Goal: Find specific page/section: Find specific page/section

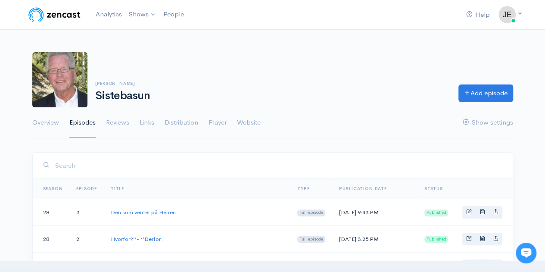
click at [90, 122] on link "Episodes" at bounding box center [82, 122] width 26 height 31
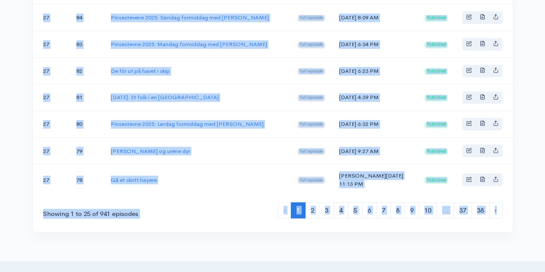
scroll to position [739, 0]
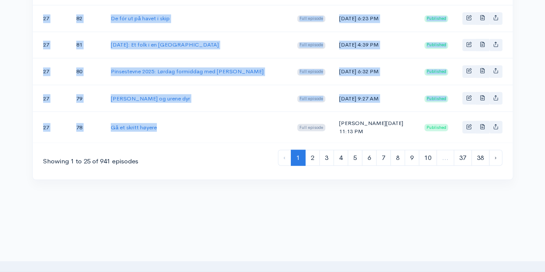
drag, startPoint x: 108, startPoint y: 84, endPoint x: 185, endPoint y: 153, distance: 102.7
copy tbody "Lor ips dolors am Consec Adip elitsed Doe, Tem 4, 8665 3:59 IN Utlaboree 25 3 D…"
click at [316, 165] on link "2" at bounding box center [312, 157] width 15 height 16
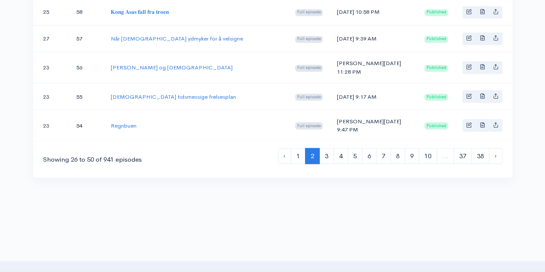
scroll to position [752, 0]
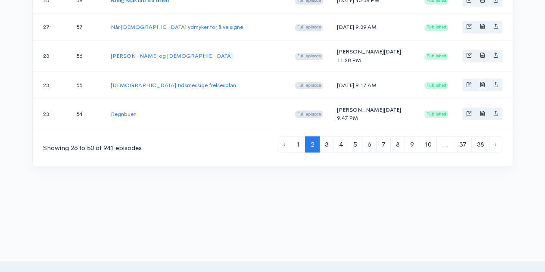
drag, startPoint x: 34, startPoint y: 200, endPoint x: 331, endPoint y: 153, distance: 300.8
copy tbody "60 55 Lore Ipsum Dolo s Ametcons 01.44.5107 Adip elitsed Doe, Tem 9, 5651 0:70 …"
click at [323, 152] on link "3" at bounding box center [326, 144] width 15 height 16
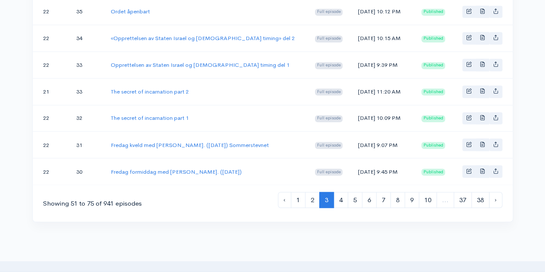
scroll to position [713, 0]
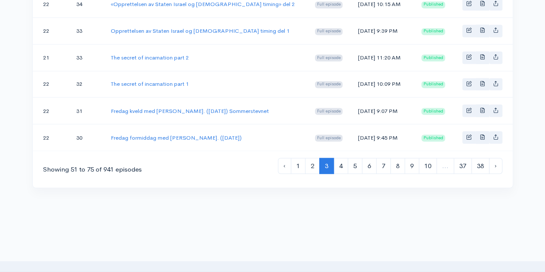
drag, startPoint x: 34, startPoint y: 202, endPoint x: 457, endPoint y: 133, distance: 428.7
copy table "Season Episode Title Type Publication date Status"
click at [339, 159] on link "4" at bounding box center [340, 166] width 15 height 16
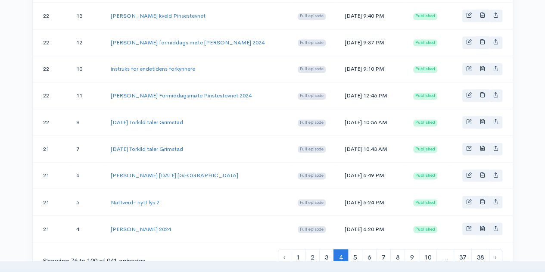
scroll to position [702, 0]
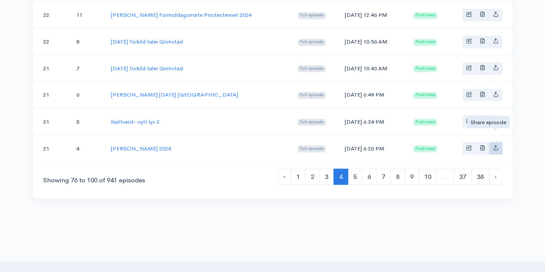
drag, startPoint x: 39, startPoint y: 205, endPoint x: 495, endPoint y: 138, distance: 461.2
copy table "Season Episode Title Type Publication date Status"
click at [357, 168] on link "5" at bounding box center [354, 176] width 15 height 16
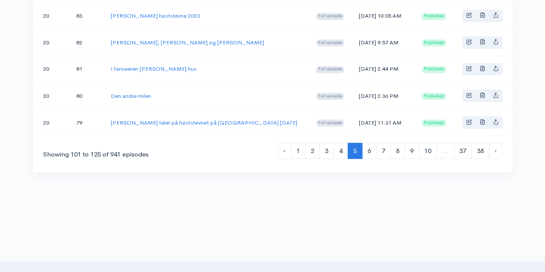
scroll to position [739, 0]
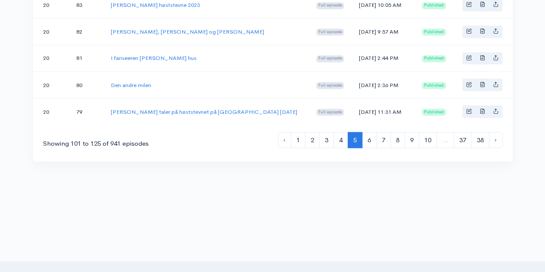
drag, startPoint x: 37, startPoint y: 205, endPoint x: 504, endPoint y: 100, distance: 479.0
copy table "Season Episode Title Type Publication date Status"
click at [368, 133] on link "6" at bounding box center [369, 140] width 15 height 16
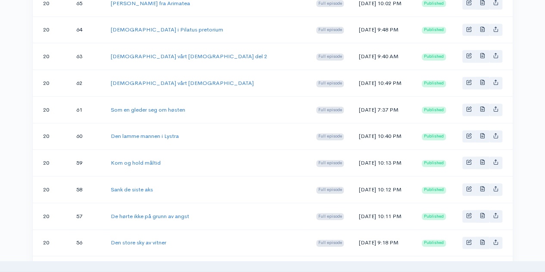
scroll to position [648, 0]
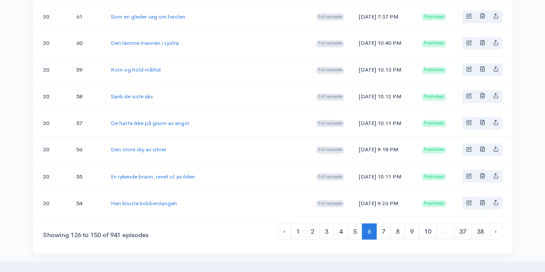
drag, startPoint x: 39, startPoint y: 205, endPoint x: 379, endPoint y: 195, distance: 340.3
copy tbody "06 48 Lorem ips dolorsi Amet consect Adi, Eli 33, 0508 05:95 SE Doeiusmod 28 76…"
click at [382, 223] on link "7" at bounding box center [383, 231] width 15 height 16
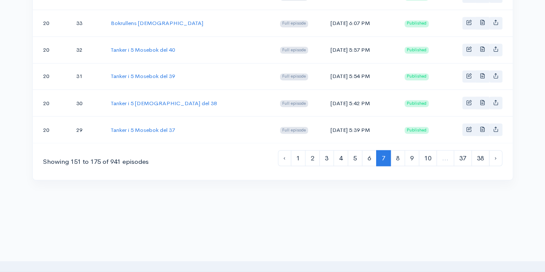
scroll to position [729, 0]
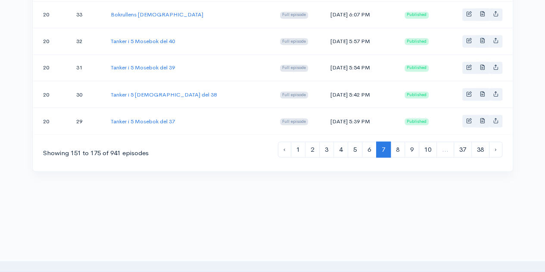
drag, startPoint x: 34, startPoint y: 202, endPoint x: 379, endPoint y: 110, distance: 356.5
copy tbody "43 64 Lor ipsum dolo Sita consect Adi, Eli 4, 5559 63:97 SE Doeiusmod 83 96 Tem…"
click at [397, 141] on link "8" at bounding box center [397, 149] width 15 height 16
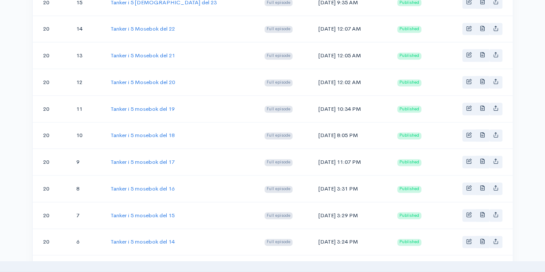
scroll to position [608, 0]
drag, startPoint x: 39, startPoint y: 207, endPoint x: 360, endPoint y: 228, distance: 322.3
copy tbody "20 28 Tanker i 5 Mosebok del 36 Full episode [DATE] 4:47 PM Published 20 27 Tan…"
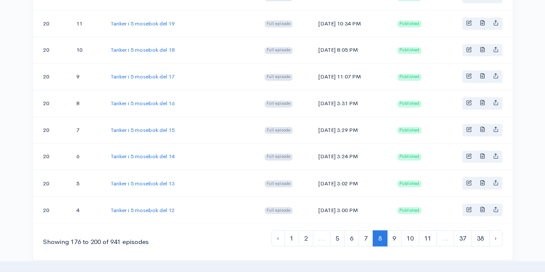
scroll to position [641, 0]
click at [390, 230] on link "9" at bounding box center [394, 237] width 15 height 16
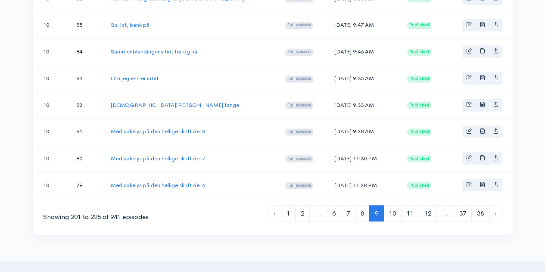
scroll to position [691, 0]
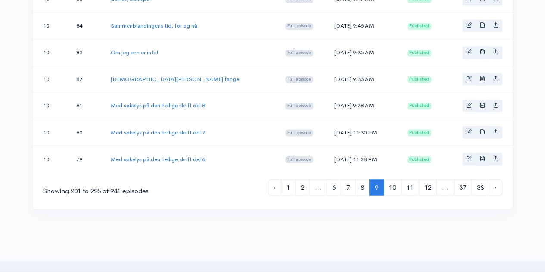
drag, startPoint x: 37, startPoint y: 204, endPoint x: 431, endPoint y: 149, distance: 398.1
copy tbody "20 3 Tanker i 5 mosebok del 11 Full episode [DATE] 2:58 PM Published 20 2 Tanke…"
click at [387, 179] on link "10" at bounding box center [392, 187] width 18 height 16
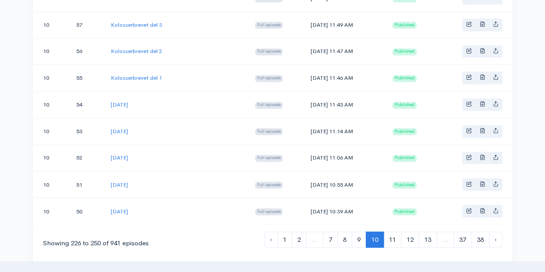
drag, startPoint x: 38, startPoint y: 209, endPoint x: 368, endPoint y: 196, distance: 330.1
copy tbody "68 60 Lor ipsumdo si ame consect adipis eli 1 Sedd eiusmod Tem, Inc 80, 4342 48…"
click at [389, 231] on link "11" at bounding box center [392, 239] width 18 height 16
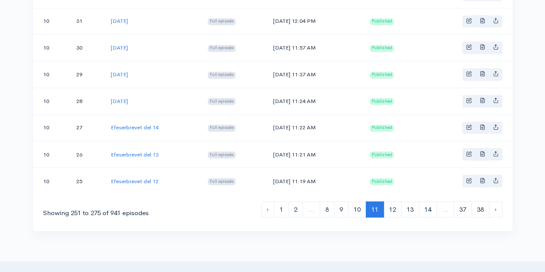
scroll to position [739, 0]
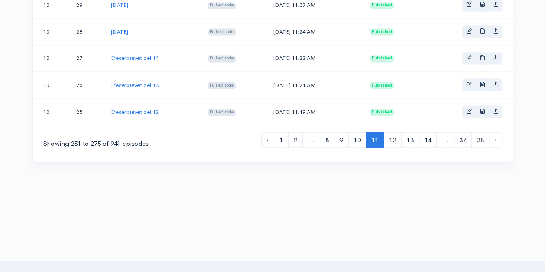
drag, startPoint x: 44, startPoint y: 208, endPoint x: 422, endPoint y: 98, distance: 393.7
click at [390, 132] on link "12" at bounding box center [392, 140] width 18 height 16
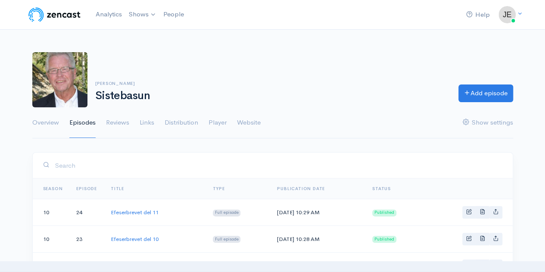
scroll to position [12, 0]
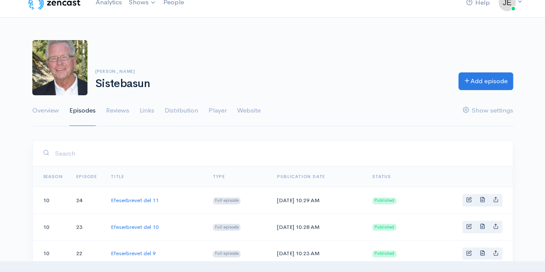
click at [38, 194] on td "10" at bounding box center [51, 200] width 37 height 27
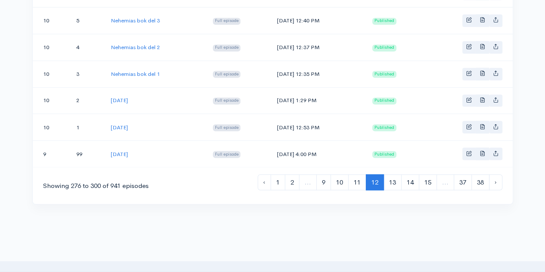
scroll to position [739, 0]
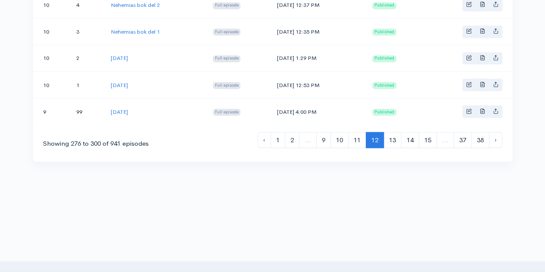
drag, startPoint x: 33, startPoint y: 187, endPoint x: 345, endPoint y: 96, distance: 325.2
click at [390, 132] on link "13" at bounding box center [392, 140] width 18 height 16
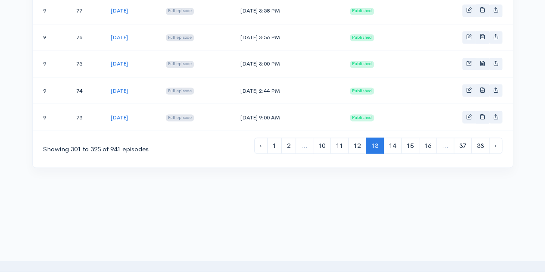
scroll to position [739, 0]
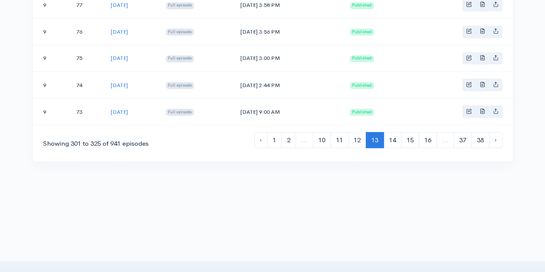
drag, startPoint x: 37, startPoint y: 201, endPoint x: 409, endPoint y: 105, distance: 384.5
click at [389, 132] on link "14" at bounding box center [392, 140] width 18 height 16
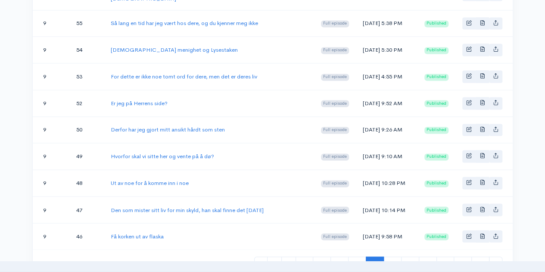
scroll to position [824, 0]
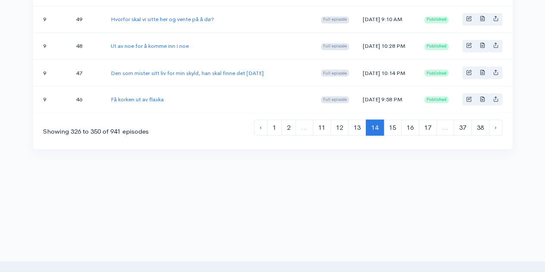
drag, startPoint x: 37, startPoint y: 206, endPoint x: 417, endPoint y: 98, distance: 395.3
click at [386, 133] on link "15" at bounding box center [392, 127] width 18 height 16
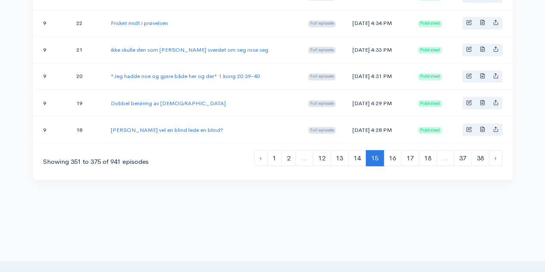
scroll to position [739, 0]
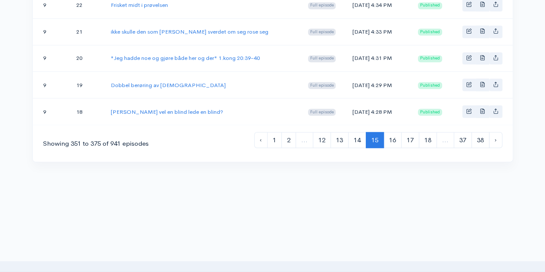
drag, startPoint x: 42, startPoint y: 199, endPoint x: 400, endPoint y: 107, distance: 369.5
click at [394, 132] on link "16" at bounding box center [392, 140] width 18 height 16
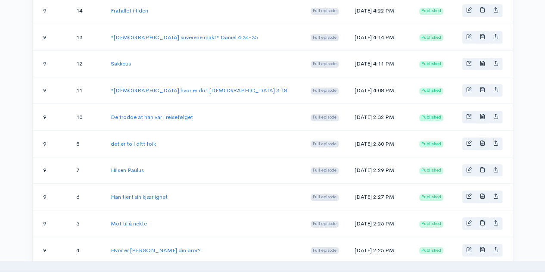
scroll to position [627, 0]
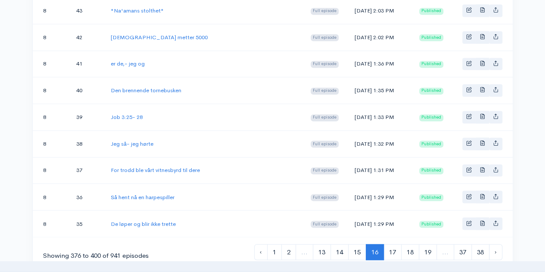
drag, startPoint x: 36, startPoint y: 170, endPoint x: 402, endPoint y: 219, distance: 368.8
click at [398, 244] on link "17" at bounding box center [392, 252] width 18 height 16
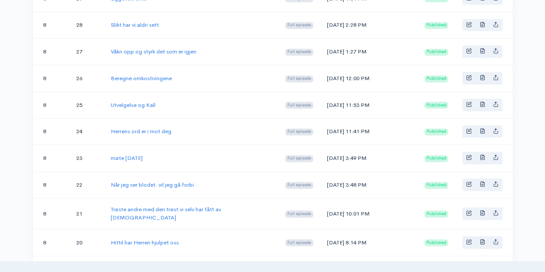
scroll to position [685, 0]
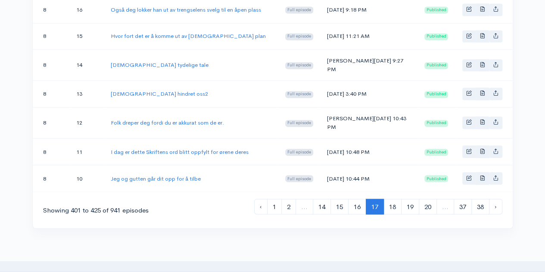
drag, startPoint x: 41, startPoint y: 201, endPoint x: 398, endPoint y: 151, distance: 360.4
click at [397, 198] on link "18" at bounding box center [392, 206] width 18 height 16
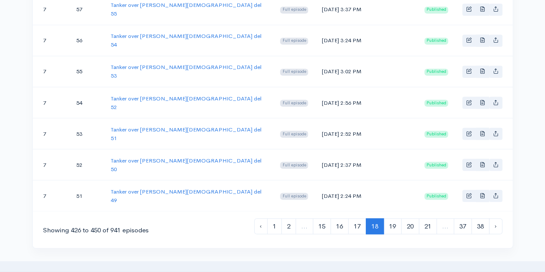
drag, startPoint x: 41, startPoint y: 206, endPoint x: 401, endPoint y: 105, distance: 373.8
click at [385, 218] on link "19" at bounding box center [392, 226] width 18 height 16
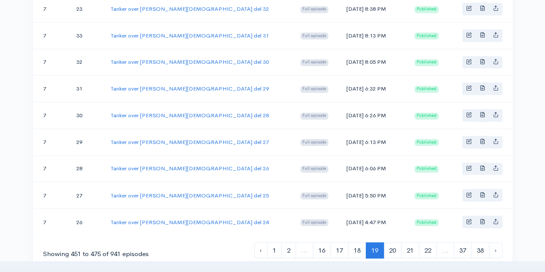
drag, startPoint x: 37, startPoint y: 156, endPoint x: 428, endPoint y: 212, distance: 395.3
click at [394, 242] on link "20" at bounding box center [392, 250] width 18 height 16
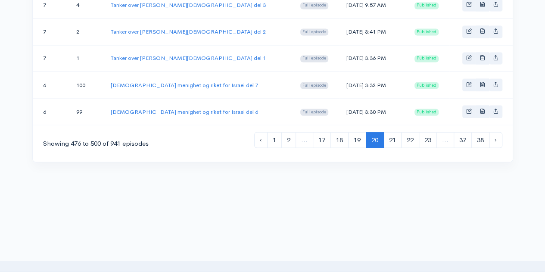
drag, startPoint x: 38, startPoint y: 202, endPoint x: 433, endPoint y: 99, distance: 408.4
click at [392, 132] on link "21" at bounding box center [392, 140] width 18 height 16
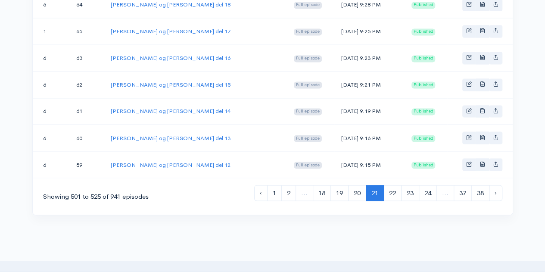
drag, startPoint x: 40, startPoint y: 204, endPoint x: 405, endPoint y: 152, distance: 367.9
click at [390, 185] on link "22" at bounding box center [392, 193] width 18 height 16
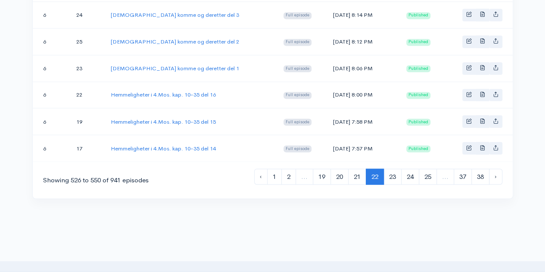
drag, startPoint x: 38, startPoint y: 170, endPoint x: 436, endPoint y: 138, distance: 398.7
click at [397, 168] on link "23" at bounding box center [392, 176] width 18 height 16
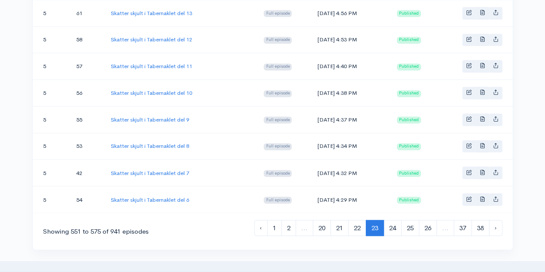
drag, startPoint x: 39, startPoint y: 199, endPoint x: 433, endPoint y: 189, distance: 393.6
click at [394, 220] on link "24" at bounding box center [392, 228] width 18 height 16
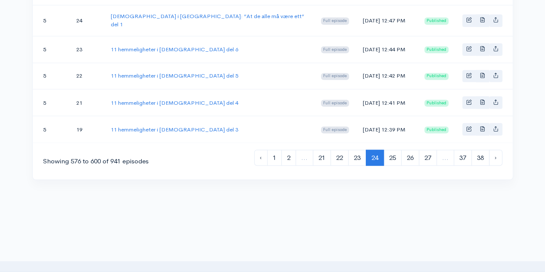
drag, startPoint x: 41, startPoint y: 202, endPoint x: 409, endPoint y: 99, distance: 382.3
click at [391, 149] on link "25" at bounding box center [392, 157] width 18 height 16
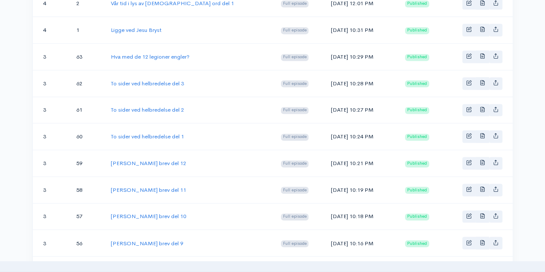
scroll to position [739, 0]
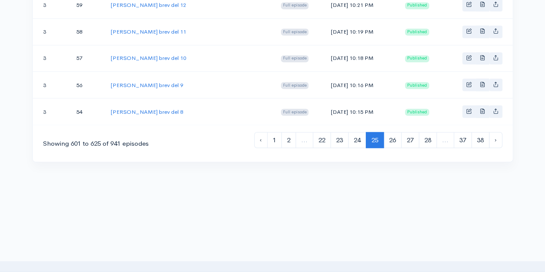
drag, startPoint x: 38, startPoint y: 204, endPoint x: 430, endPoint y: 97, distance: 406.1
click at [389, 132] on link "26" at bounding box center [392, 140] width 18 height 16
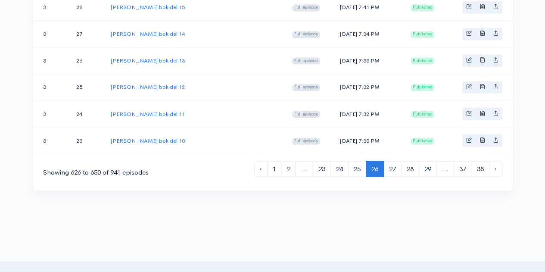
scroll to position [726, 0]
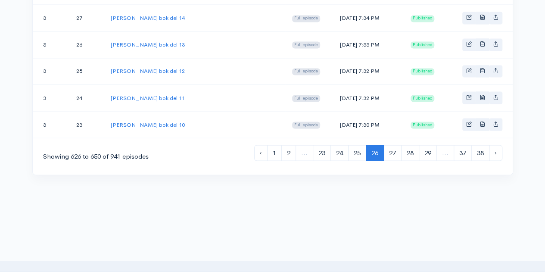
drag, startPoint x: 43, startPoint y: 201, endPoint x: 424, endPoint y: 115, distance: 390.3
click at [394, 145] on link "27" at bounding box center [392, 153] width 18 height 16
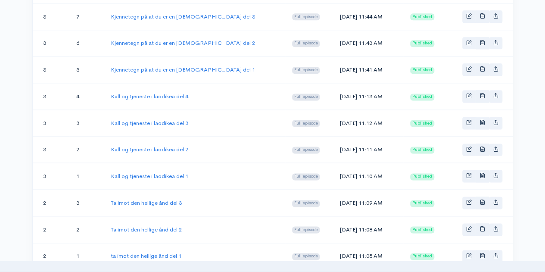
scroll to position [697, 0]
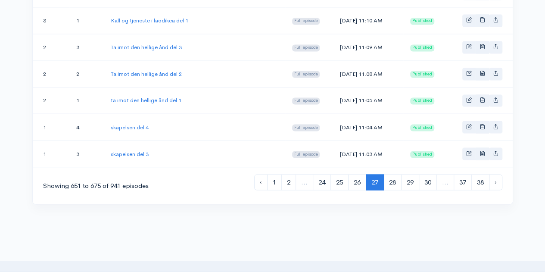
drag, startPoint x: 43, startPoint y: 197, endPoint x: 376, endPoint y: 148, distance: 336.8
click at [391, 174] on link "28" at bounding box center [392, 182] width 18 height 16
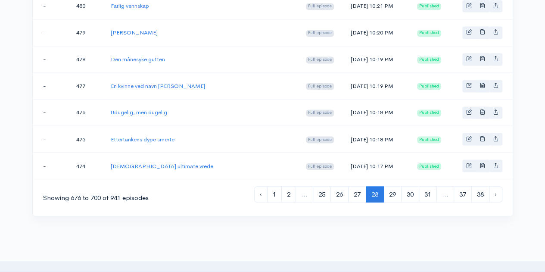
drag, startPoint x: 42, startPoint y: 204, endPoint x: 437, endPoint y: 155, distance: 397.4
click at [391, 186] on link "29" at bounding box center [392, 194] width 18 height 16
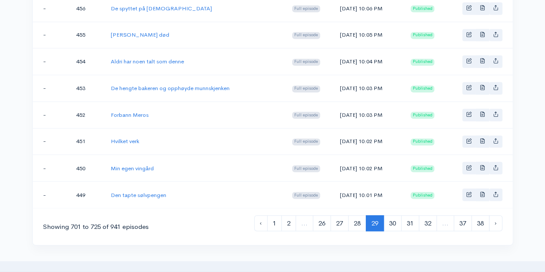
drag, startPoint x: 41, startPoint y: 201, endPoint x: 448, endPoint y: 176, distance: 407.2
click at [387, 215] on link "30" at bounding box center [392, 223] width 18 height 16
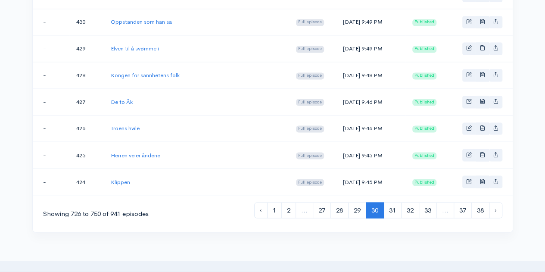
drag, startPoint x: 53, startPoint y: 202, endPoint x: 431, endPoint y: 170, distance: 378.9
click at [388, 202] on link "31" at bounding box center [392, 210] width 18 height 16
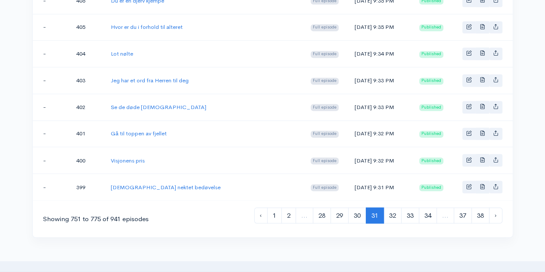
drag, startPoint x: 40, startPoint y: 203, endPoint x: 432, endPoint y: 178, distance: 392.6
click at [394, 207] on link "32" at bounding box center [392, 215] width 18 height 16
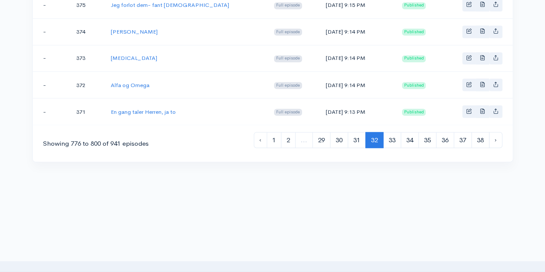
drag, startPoint x: 40, startPoint y: 201, endPoint x: 436, endPoint y: 102, distance: 407.4
click at [394, 132] on link "33" at bounding box center [392, 140] width 18 height 16
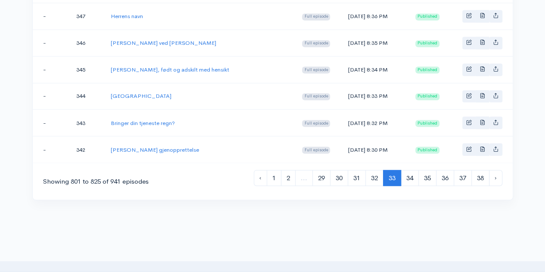
drag, startPoint x: 46, startPoint y: 199, endPoint x: 372, endPoint y: 134, distance: 332.3
click at [409, 170] on link "34" at bounding box center [409, 178] width 18 height 16
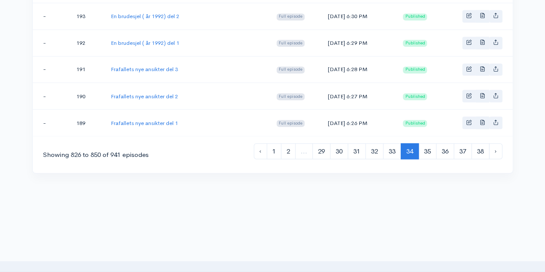
scroll to position [739, 0]
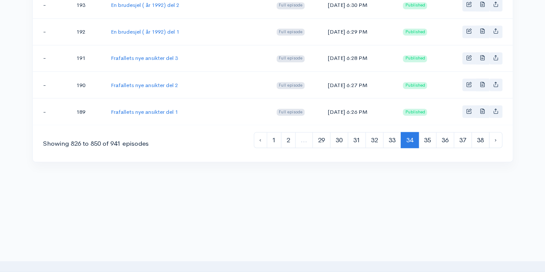
drag, startPoint x: 42, startPoint y: 206, endPoint x: 431, endPoint y: 104, distance: 401.6
click at [425, 132] on link "35" at bounding box center [427, 140] width 18 height 16
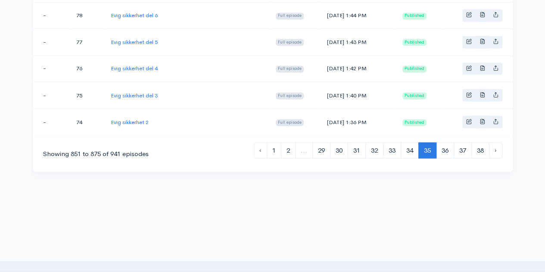
scroll to position [739, 0]
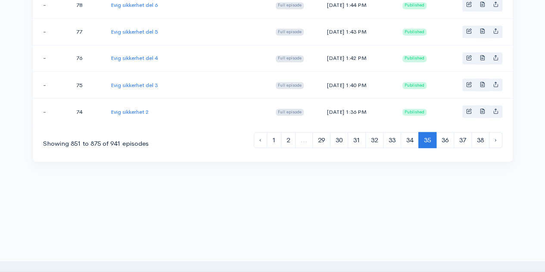
drag, startPoint x: 44, startPoint y: 201, endPoint x: 400, endPoint y: 90, distance: 372.8
click at [439, 132] on link "36" at bounding box center [445, 140] width 18 height 16
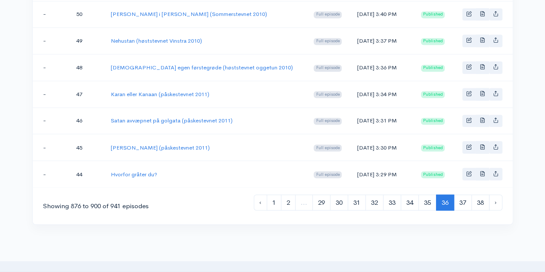
scroll to position [739, 0]
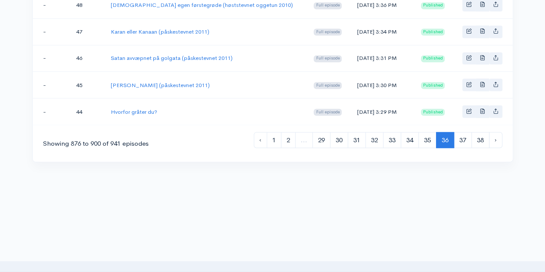
drag, startPoint x: 45, startPoint y: 201, endPoint x: 412, endPoint y: 106, distance: 379.8
click at [464, 132] on link "37" at bounding box center [462, 140] width 18 height 16
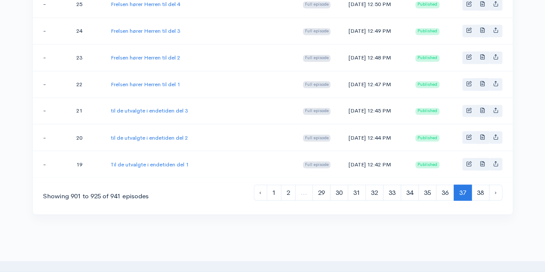
scroll to position [739, 0]
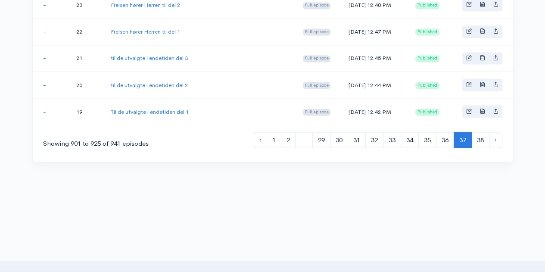
drag, startPoint x: 43, startPoint y: 204, endPoint x: 201, endPoint y: 112, distance: 183.6
click at [477, 132] on link "38" at bounding box center [480, 140] width 18 height 16
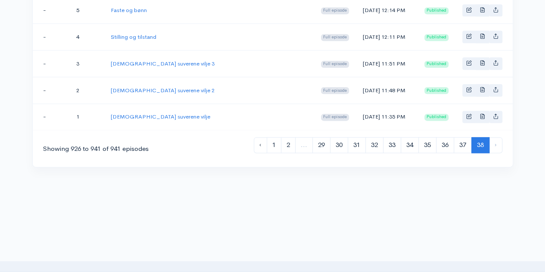
scroll to position [504, 0]
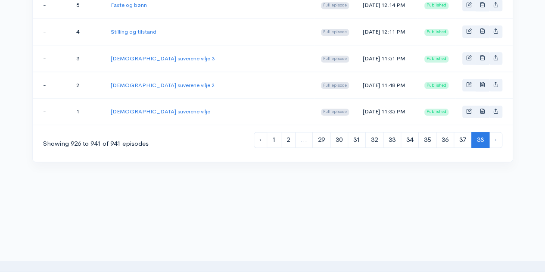
drag, startPoint x: 59, startPoint y: 203, endPoint x: 461, endPoint y: 104, distance: 414.1
